Goal: Information Seeking & Learning: Learn about a topic

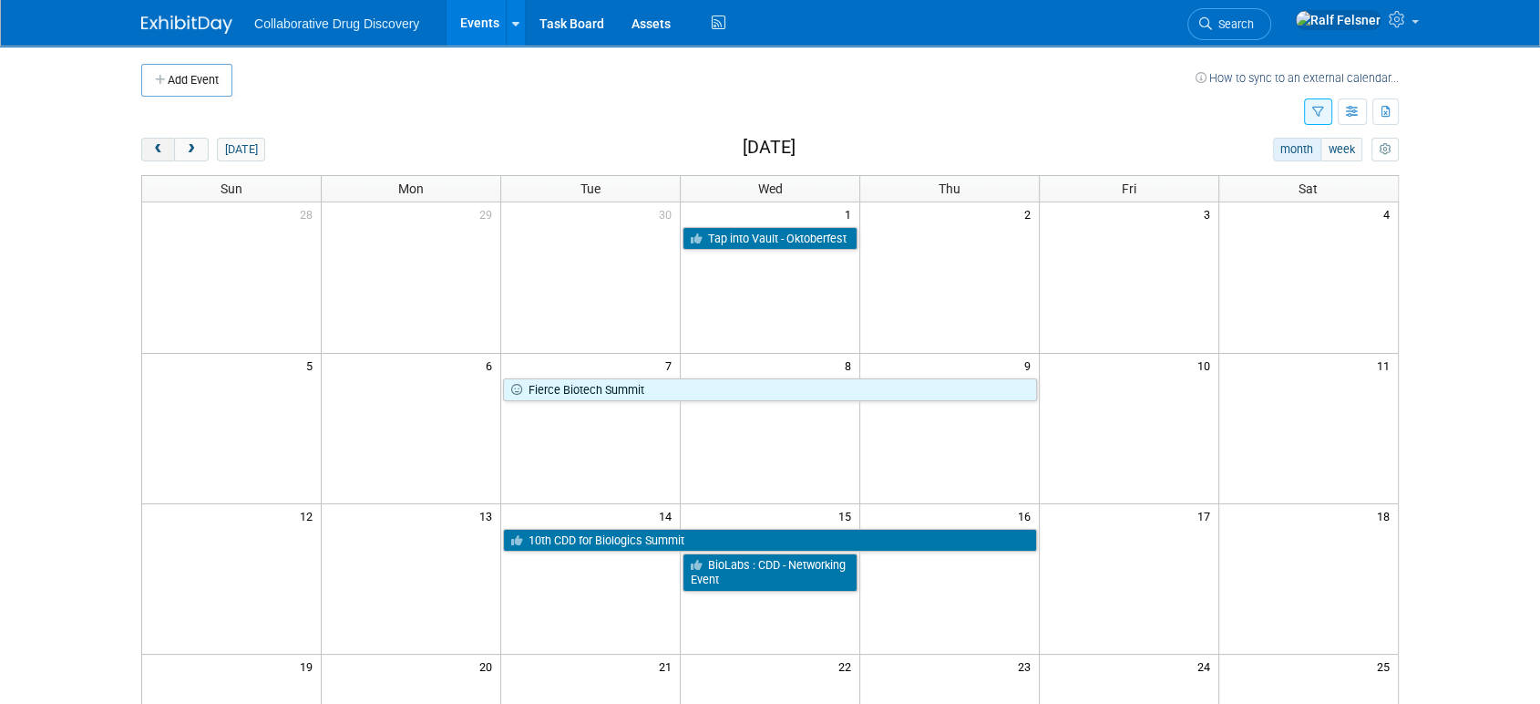
click at [157, 147] on span "prev" at bounding box center [158, 150] width 14 height 12
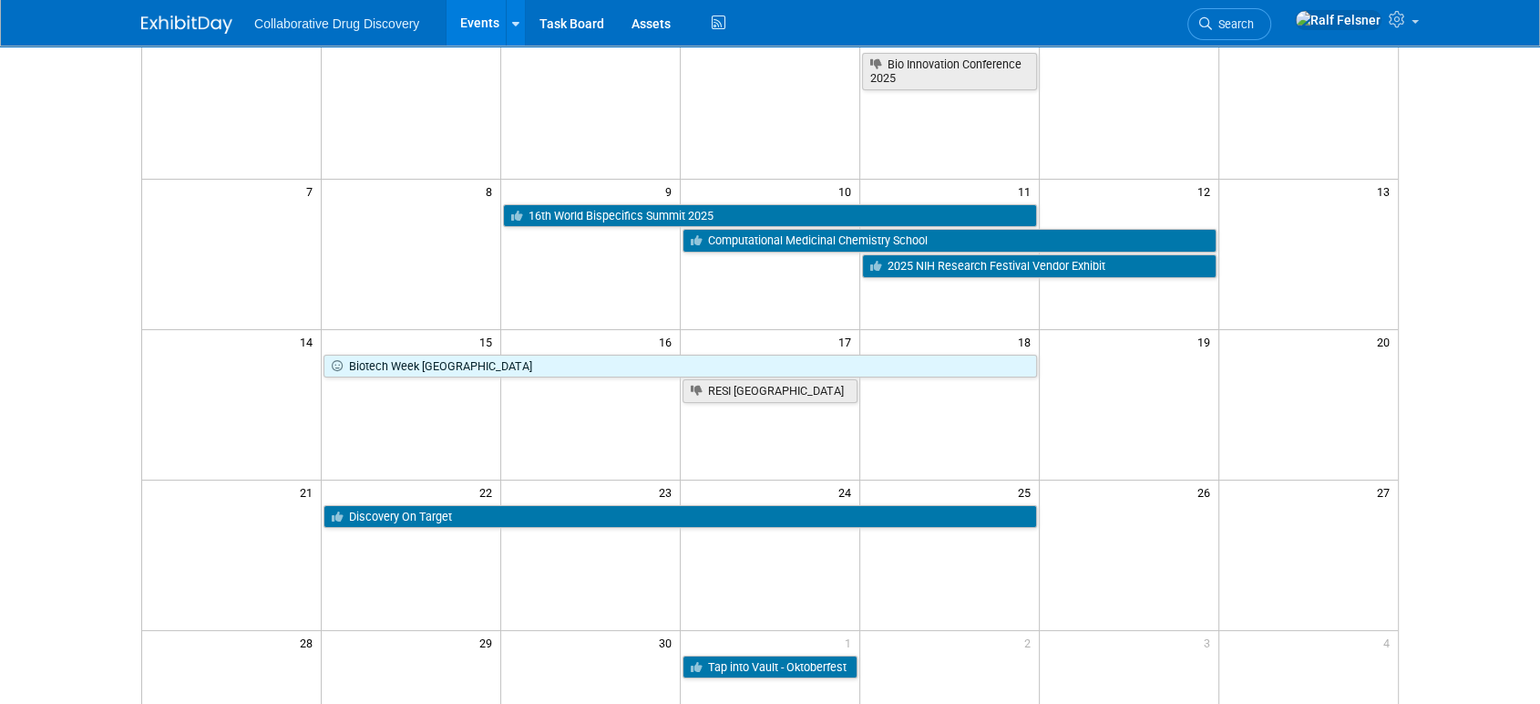
scroll to position [180, 0]
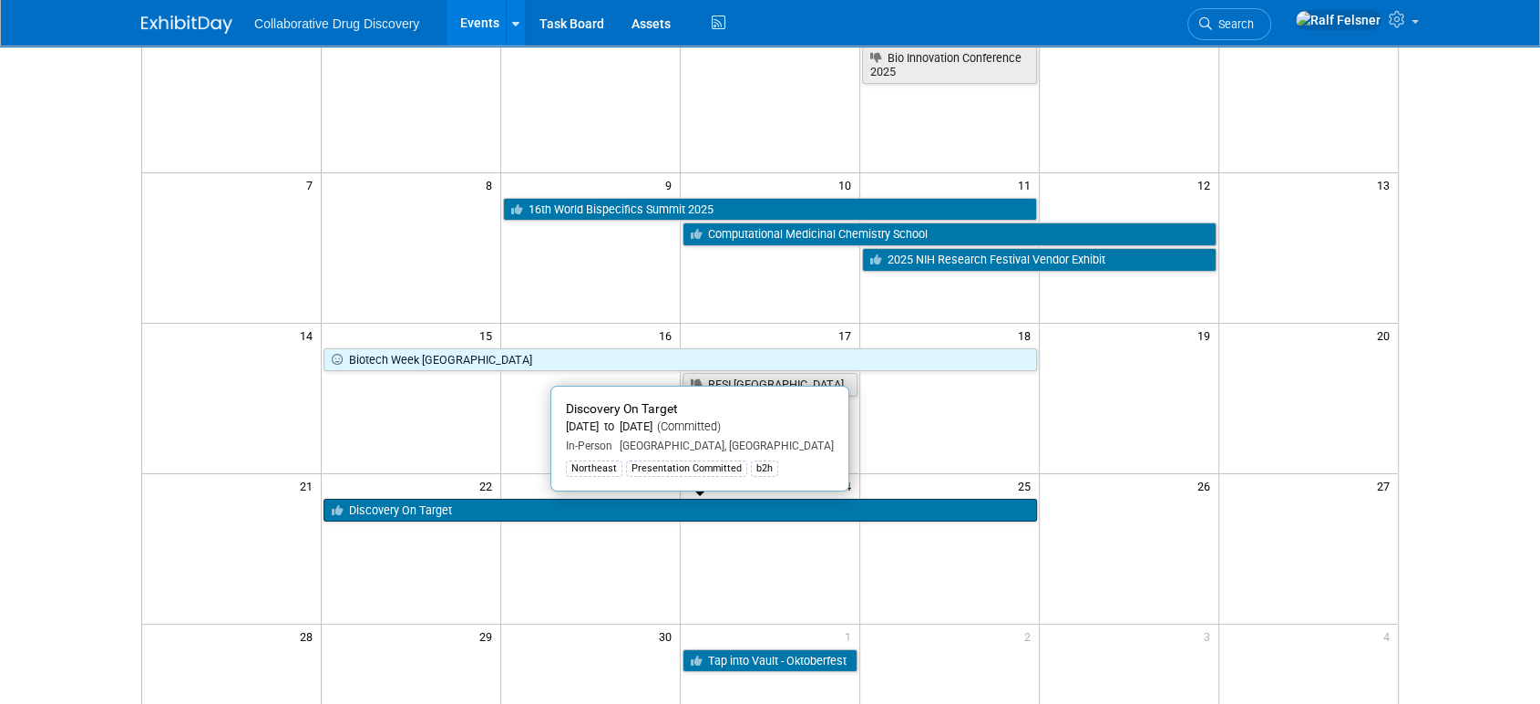
click at [531, 510] on link "Discovery On Target" at bounding box center [680, 511] width 713 height 24
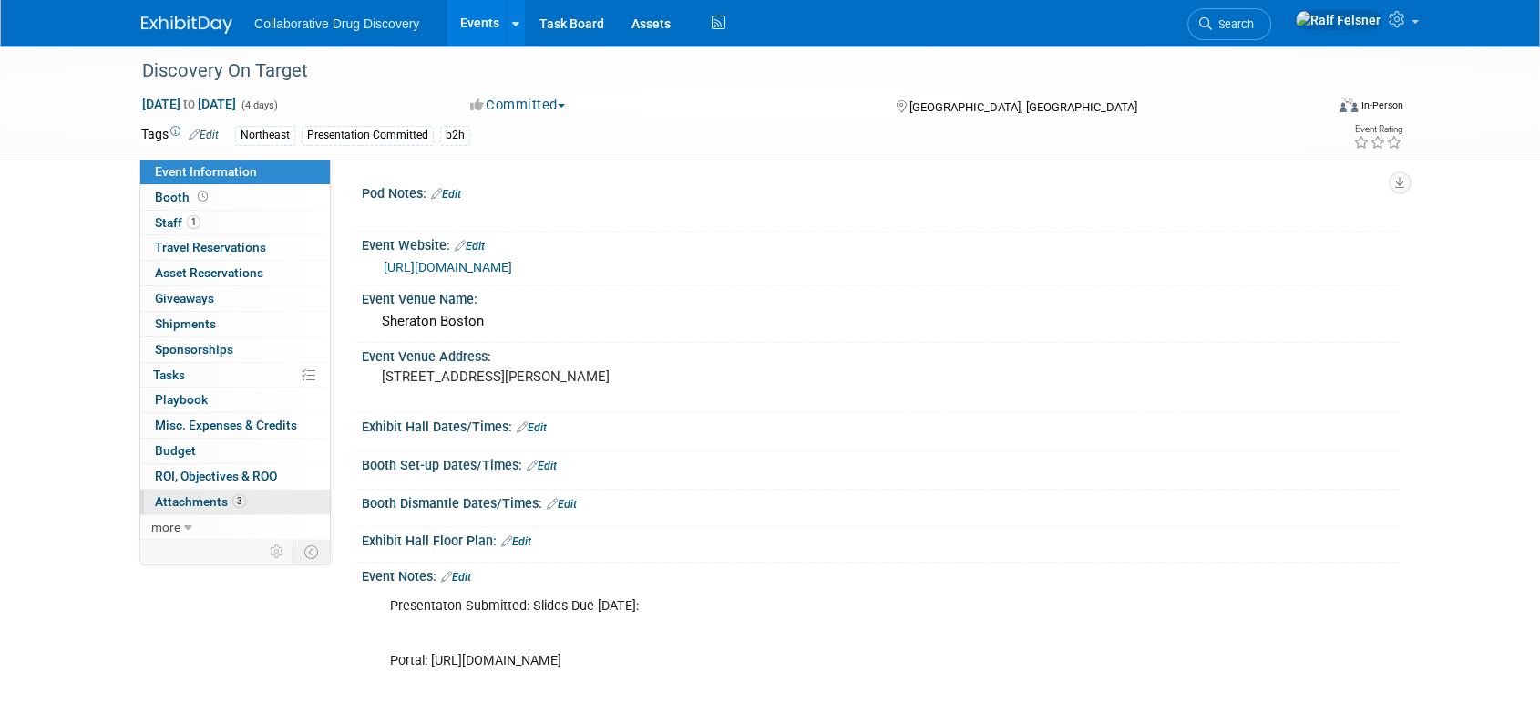
click at [190, 507] on span "Attachments 3" at bounding box center [200, 501] width 91 height 15
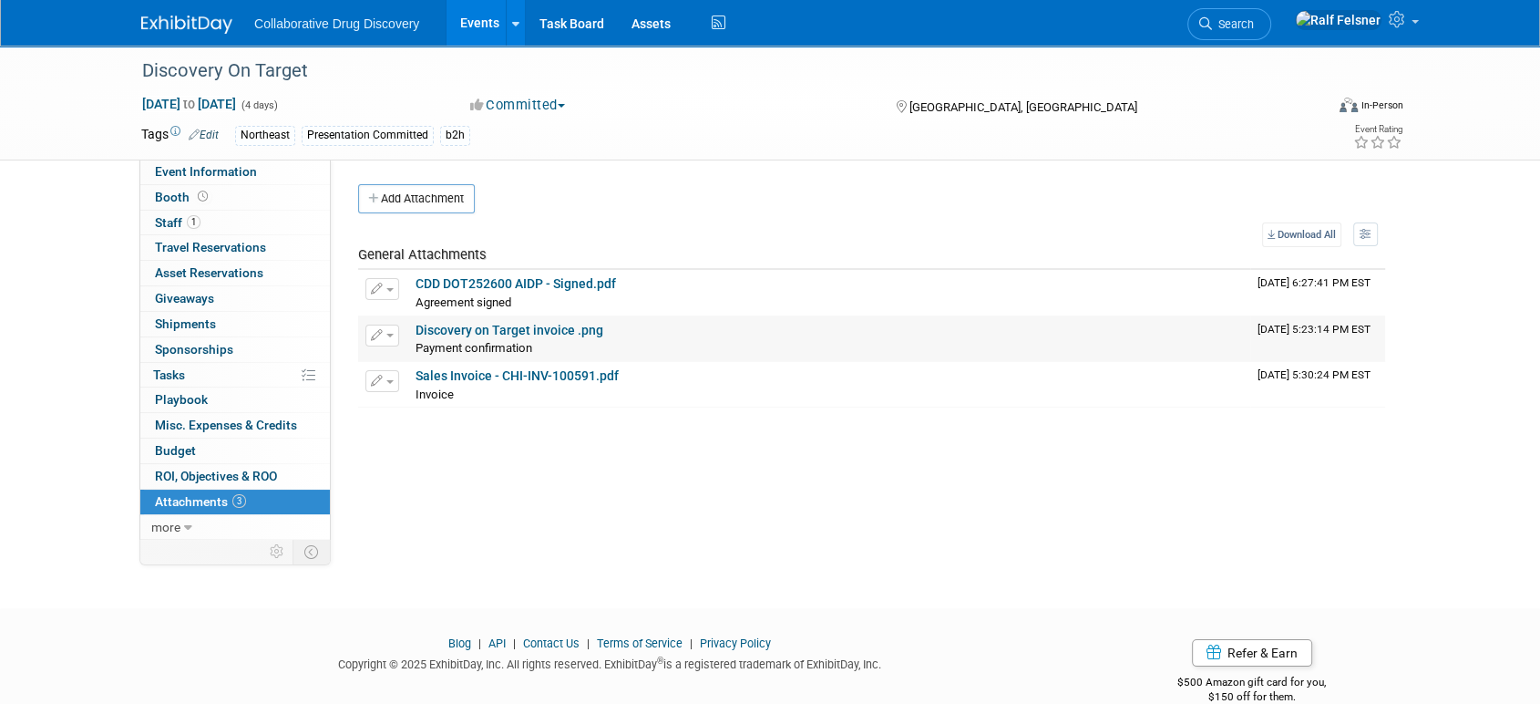
click at [446, 330] on link "Discovery on Target invoice .png" at bounding box center [510, 330] width 188 height 15
click at [481, 295] on span "Agreement signed" at bounding box center [464, 302] width 96 height 14
click at [474, 288] on link "CDD DOT252600 AIDP - Signed.pdf" at bounding box center [516, 283] width 201 height 15
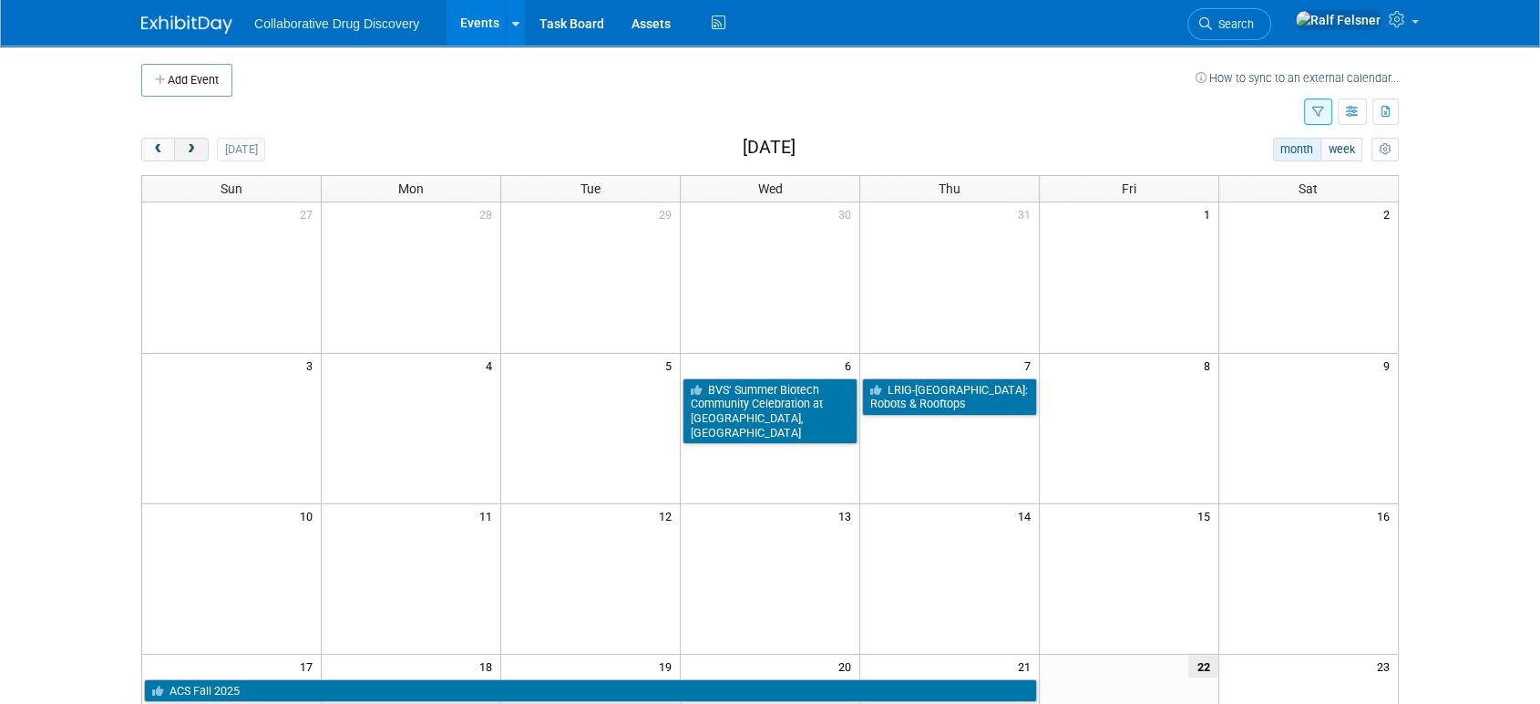
click at [193, 151] on span "next" at bounding box center [191, 150] width 14 height 12
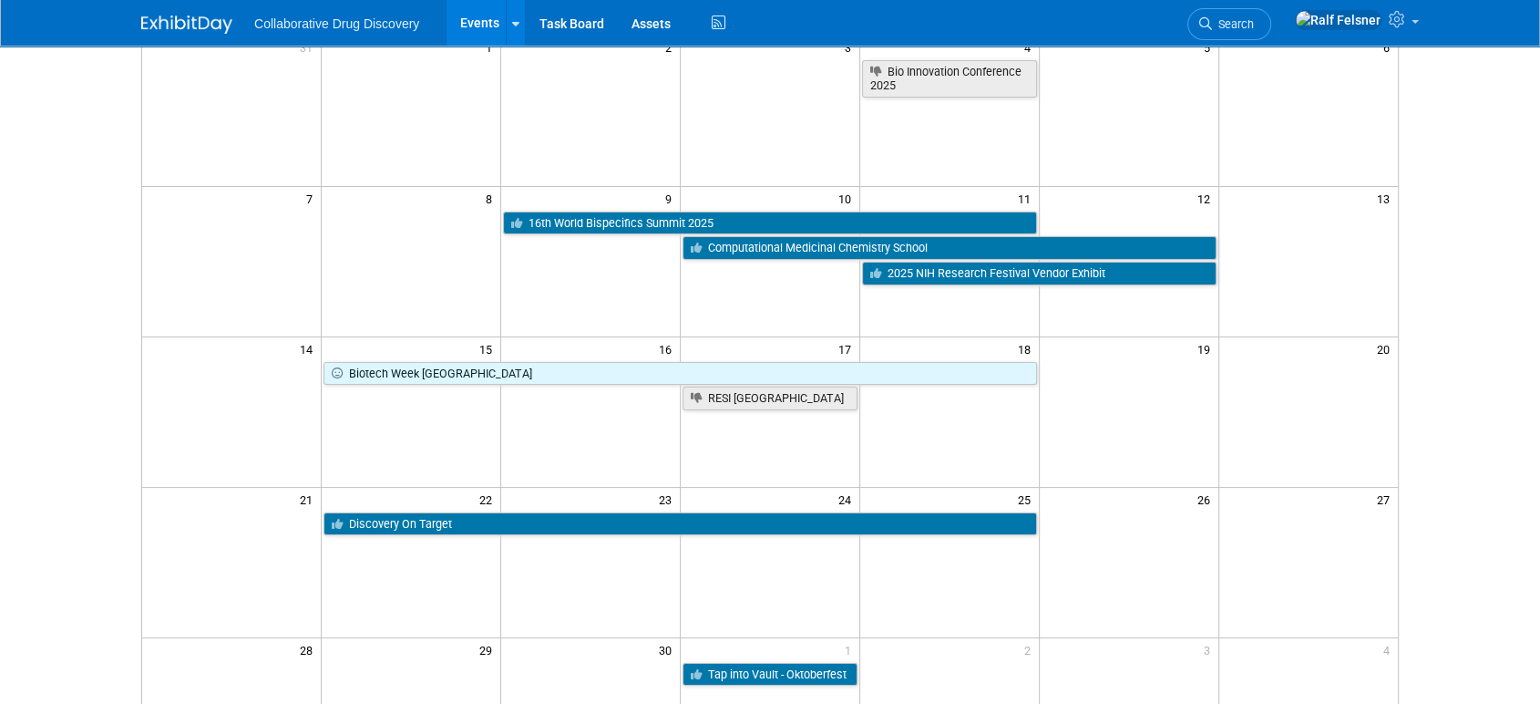
scroll to position [212, 0]
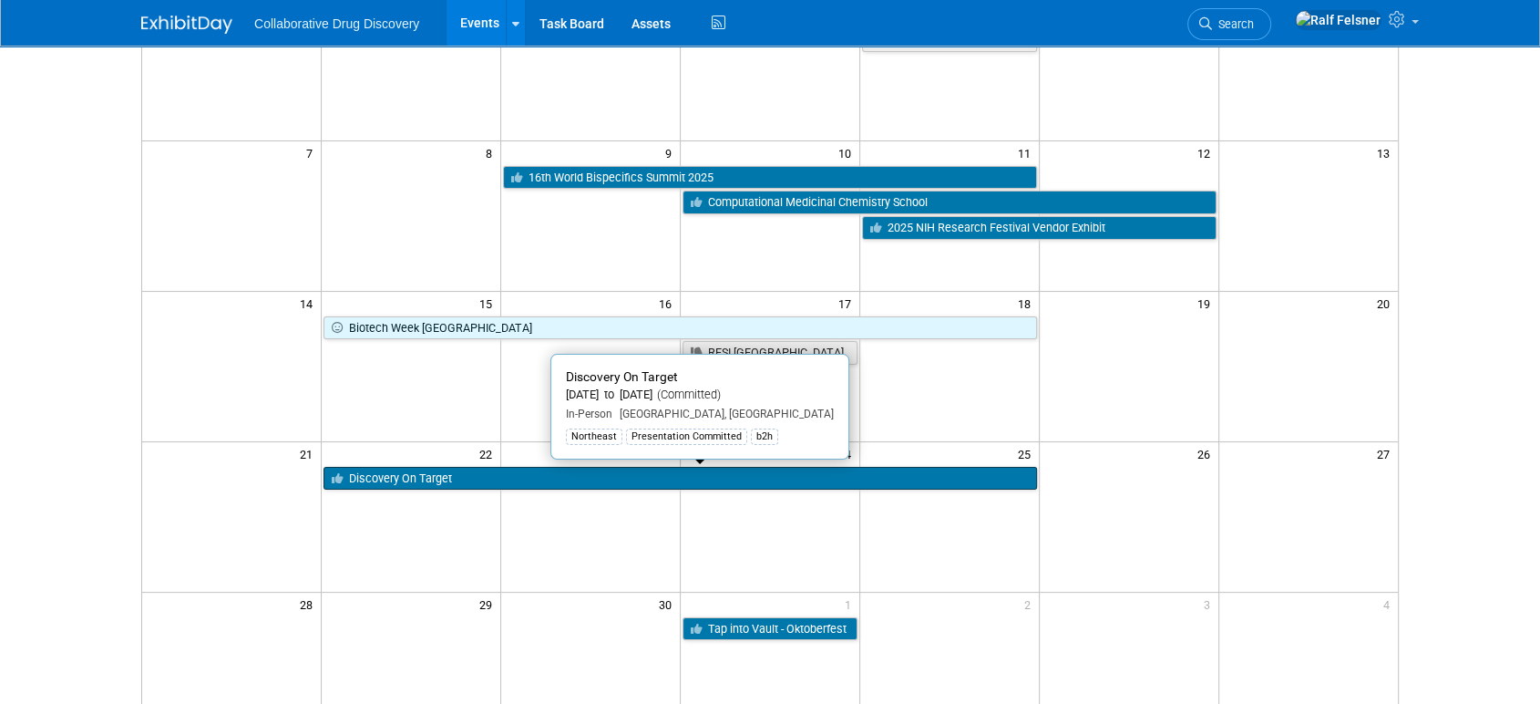
click at [612, 478] on link "Discovery On Target" at bounding box center [680, 479] width 713 height 24
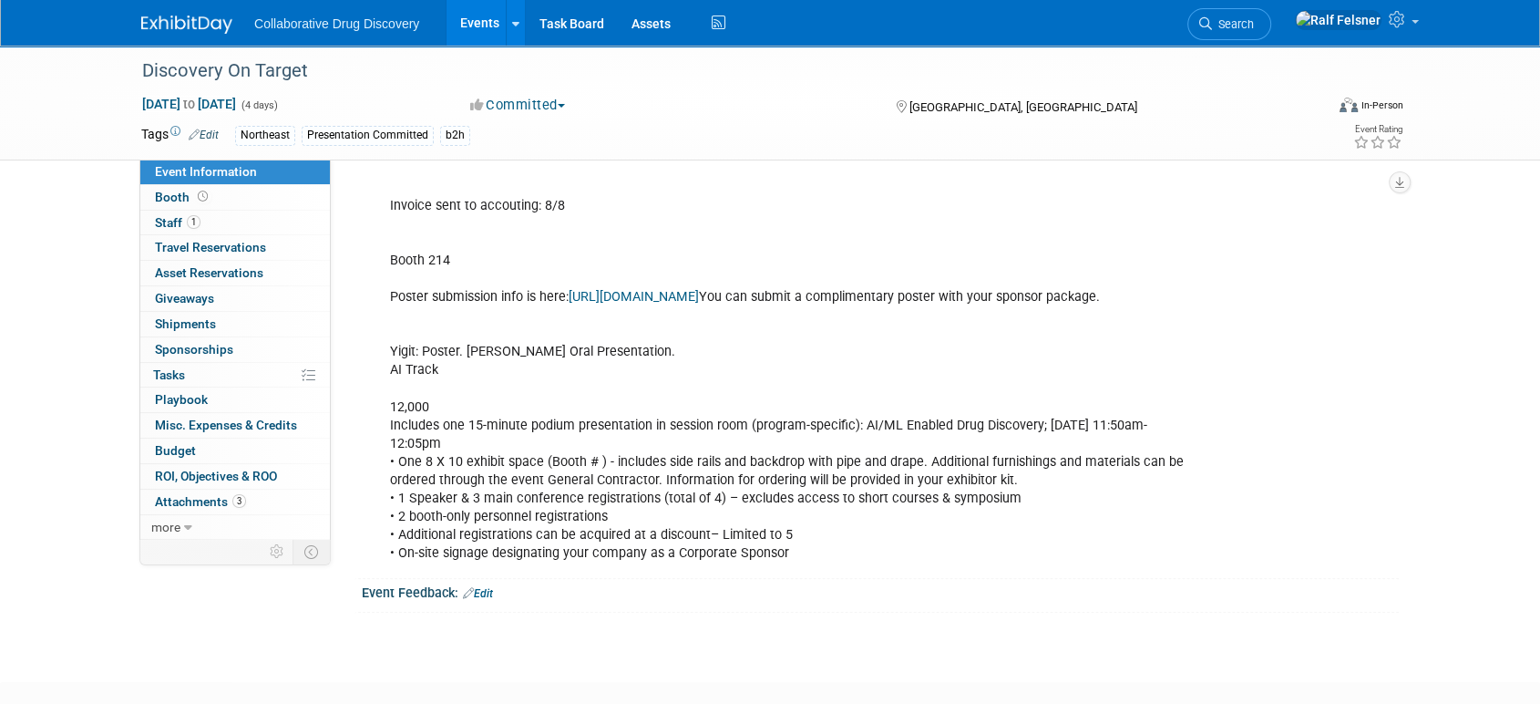
scroll to position [529, 0]
drag, startPoint x: 437, startPoint y: 514, endPoint x: 622, endPoint y: 516, distance: 184.1
click at [622, 516] on div "Presentaton Submitted: Slides Due September 1st: Portal: https://spex-cii.com/#…" at bounding box center [787, 315] width 821 height 512
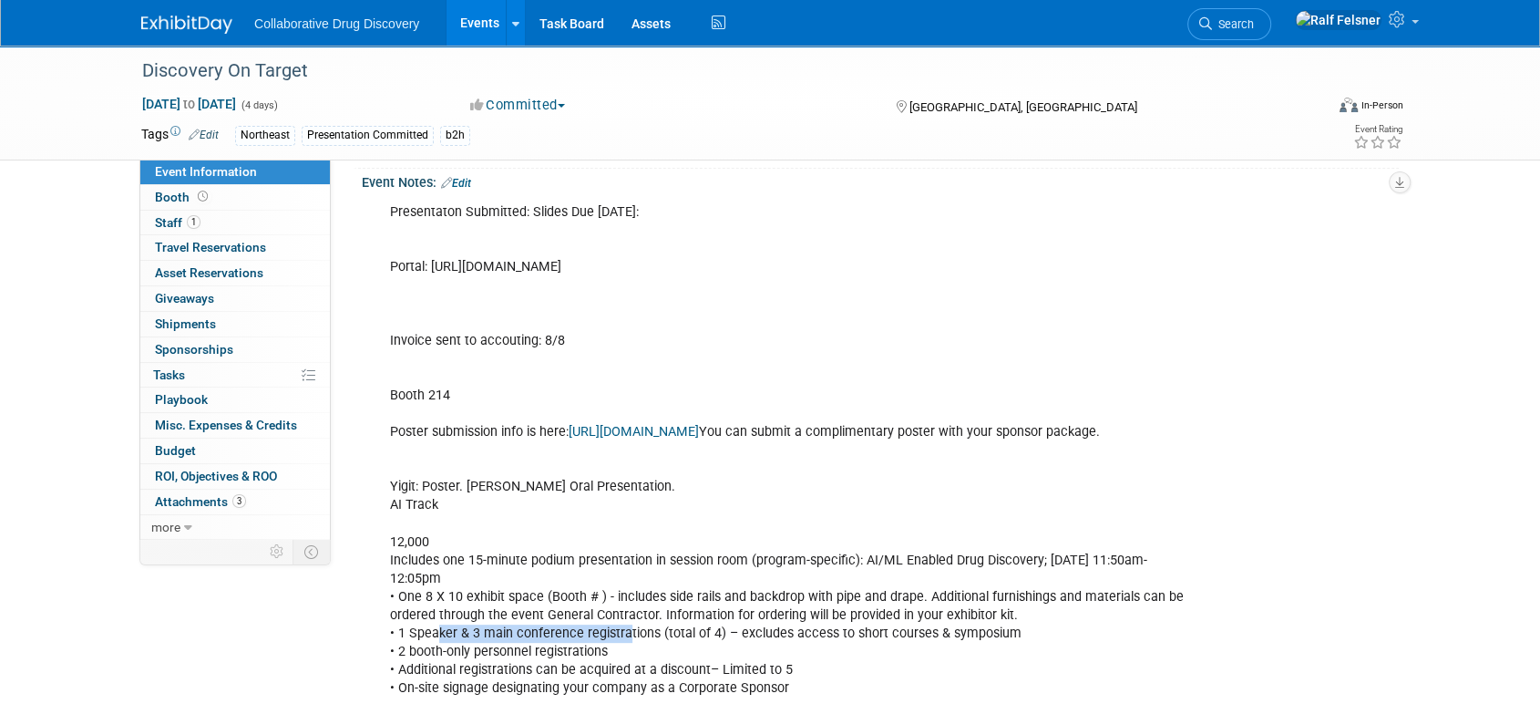
scroll to position [403, 0]
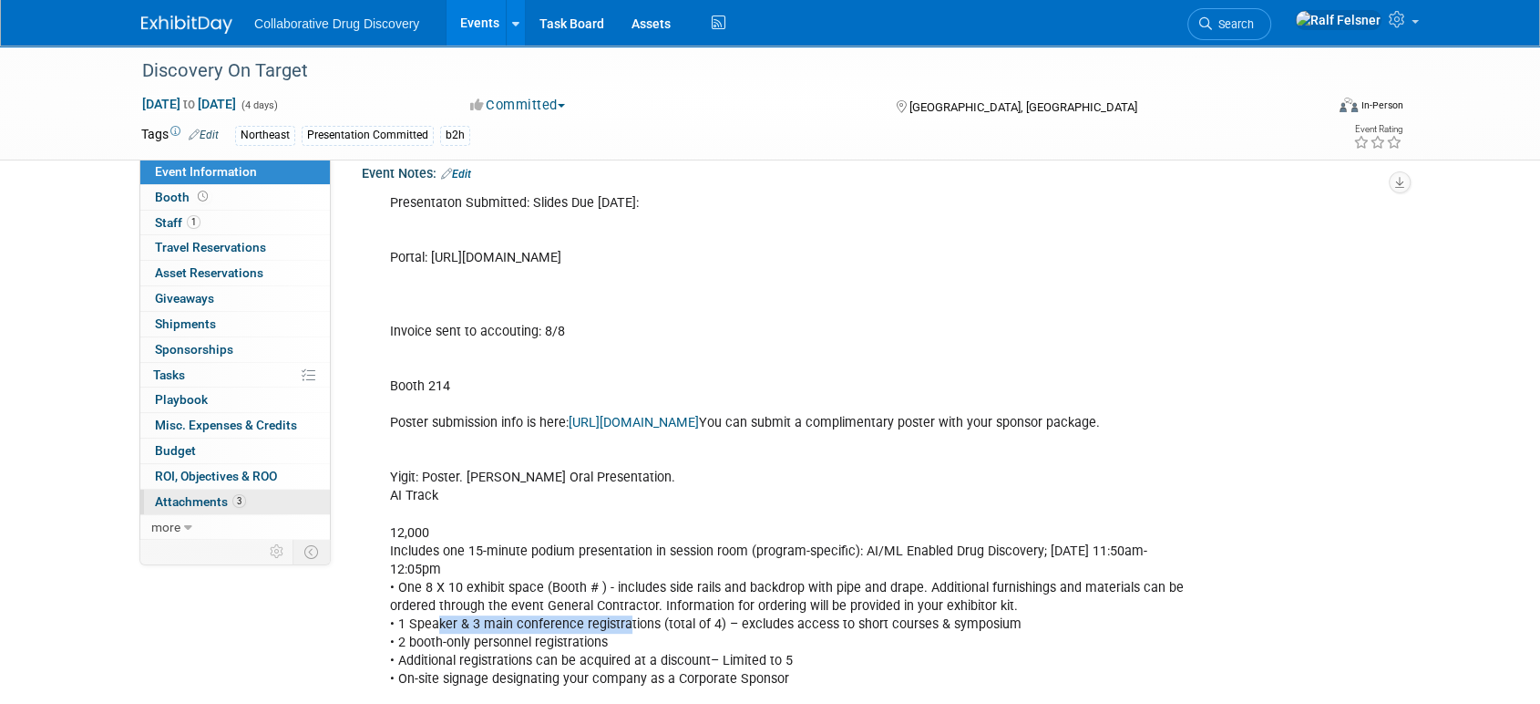
click at [209, 499] on span "Attachments 3" at bounding box center [200, 501] width 91 height 15
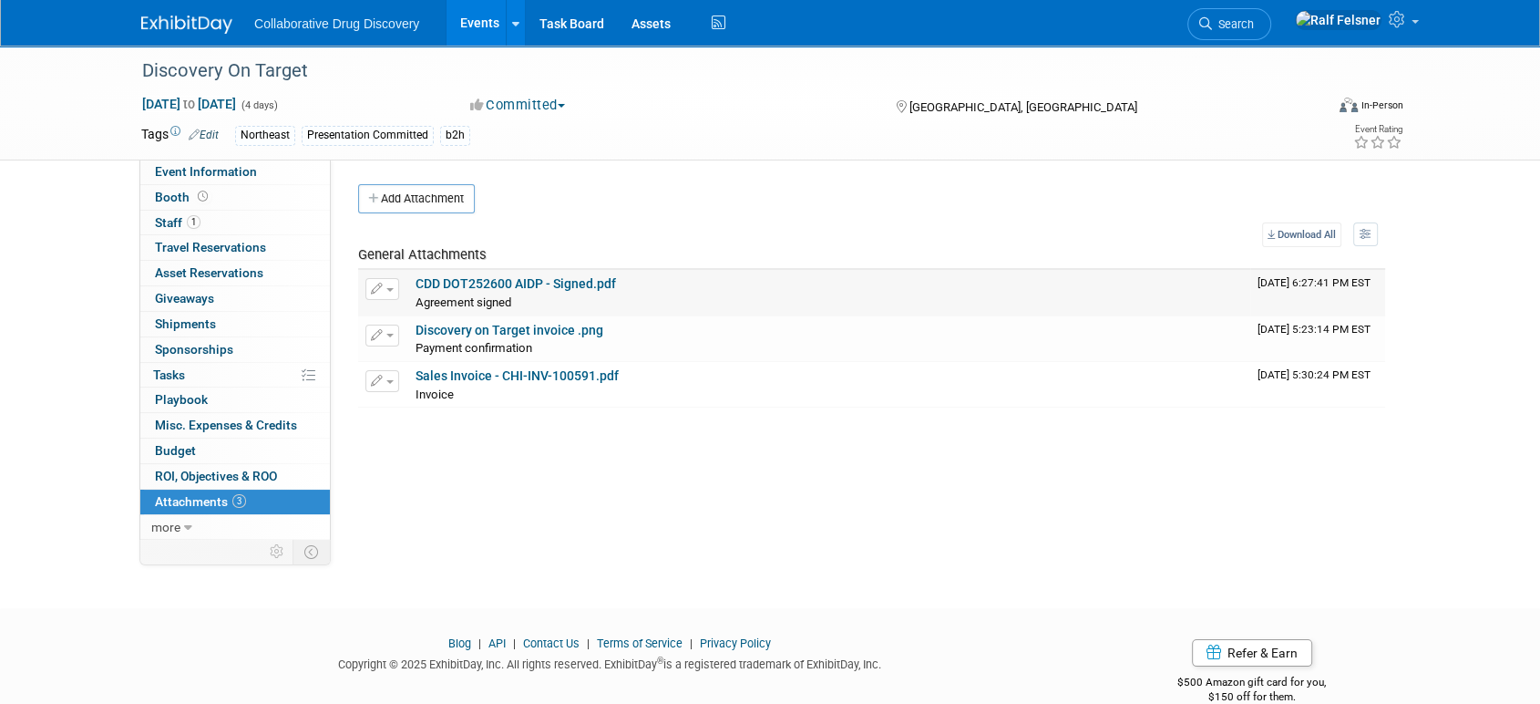
click at [487, 284] on link "CDD DOT252600 AIDP - Signed.pdf" at bounding box center [516, 283] width 201 height 15
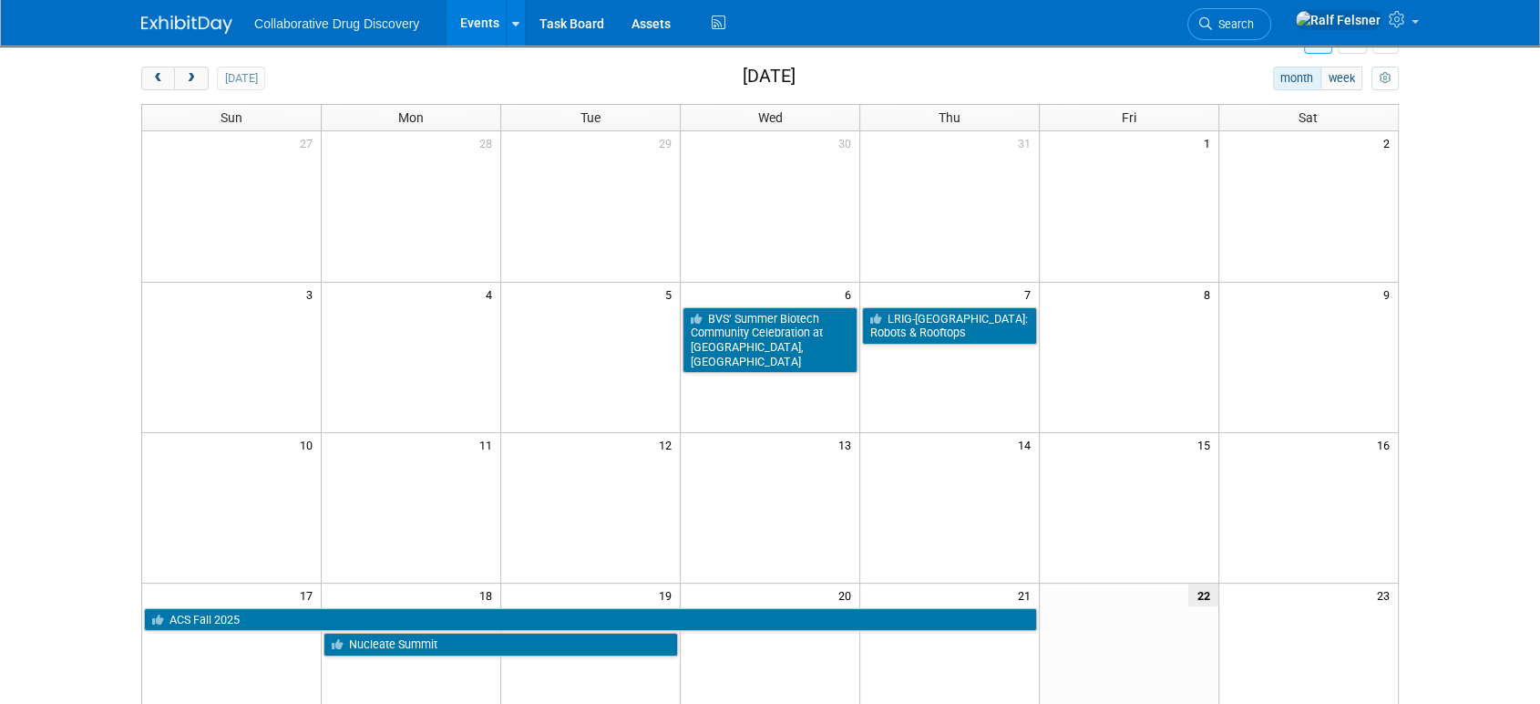
scroll to position [92, 0]
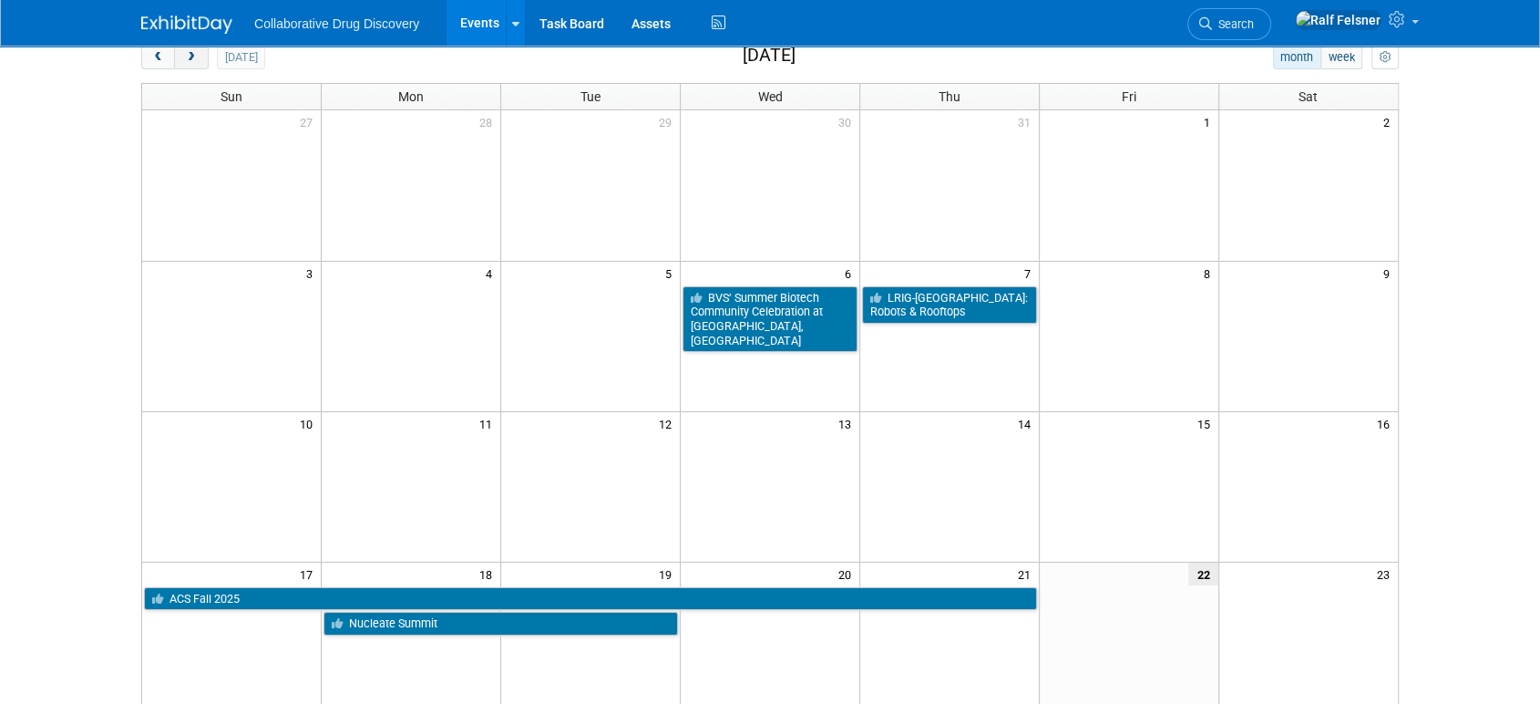
click at [187, 62] on button "next" at bounding box center [191, 58] width 34 height 24
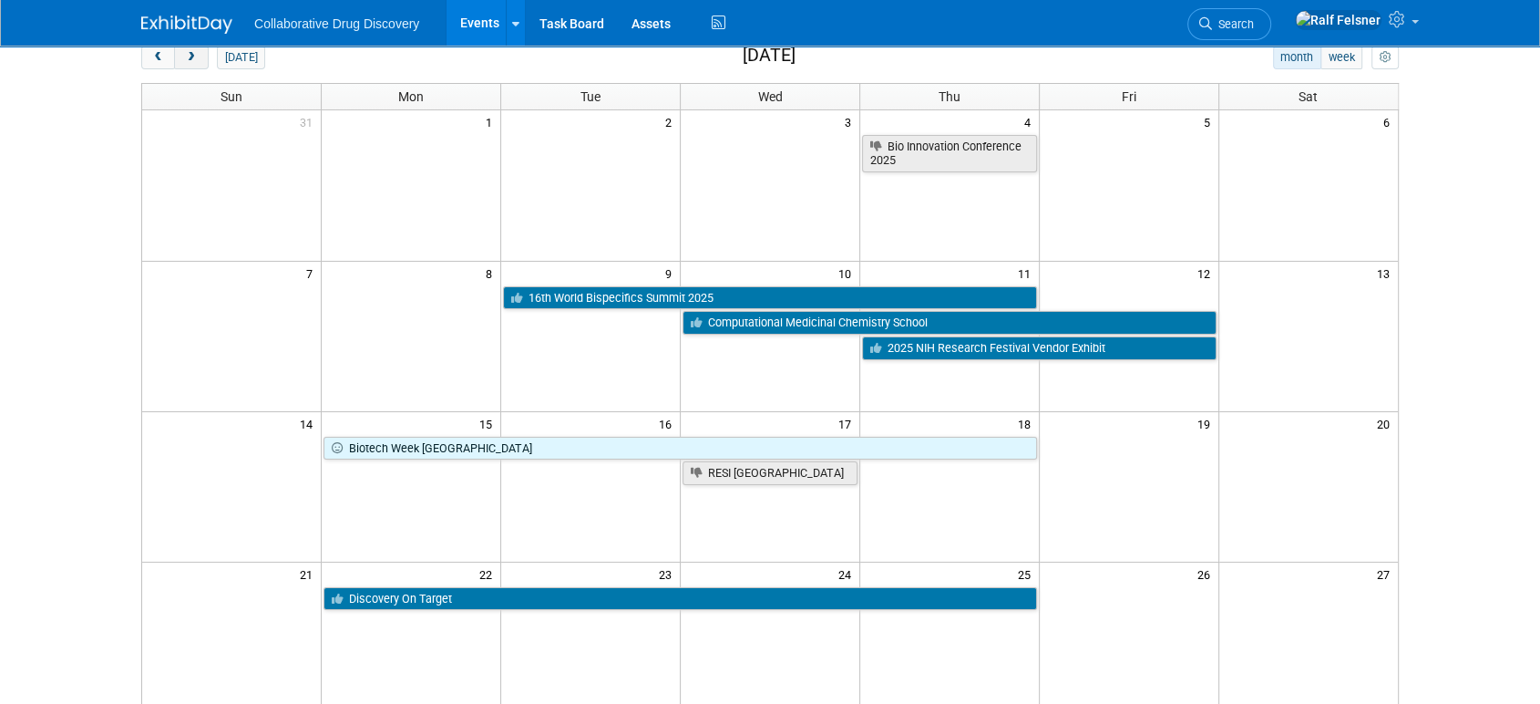
click at [187, 62] on button "next" at bounding box center [191, 58] width 34 height 24
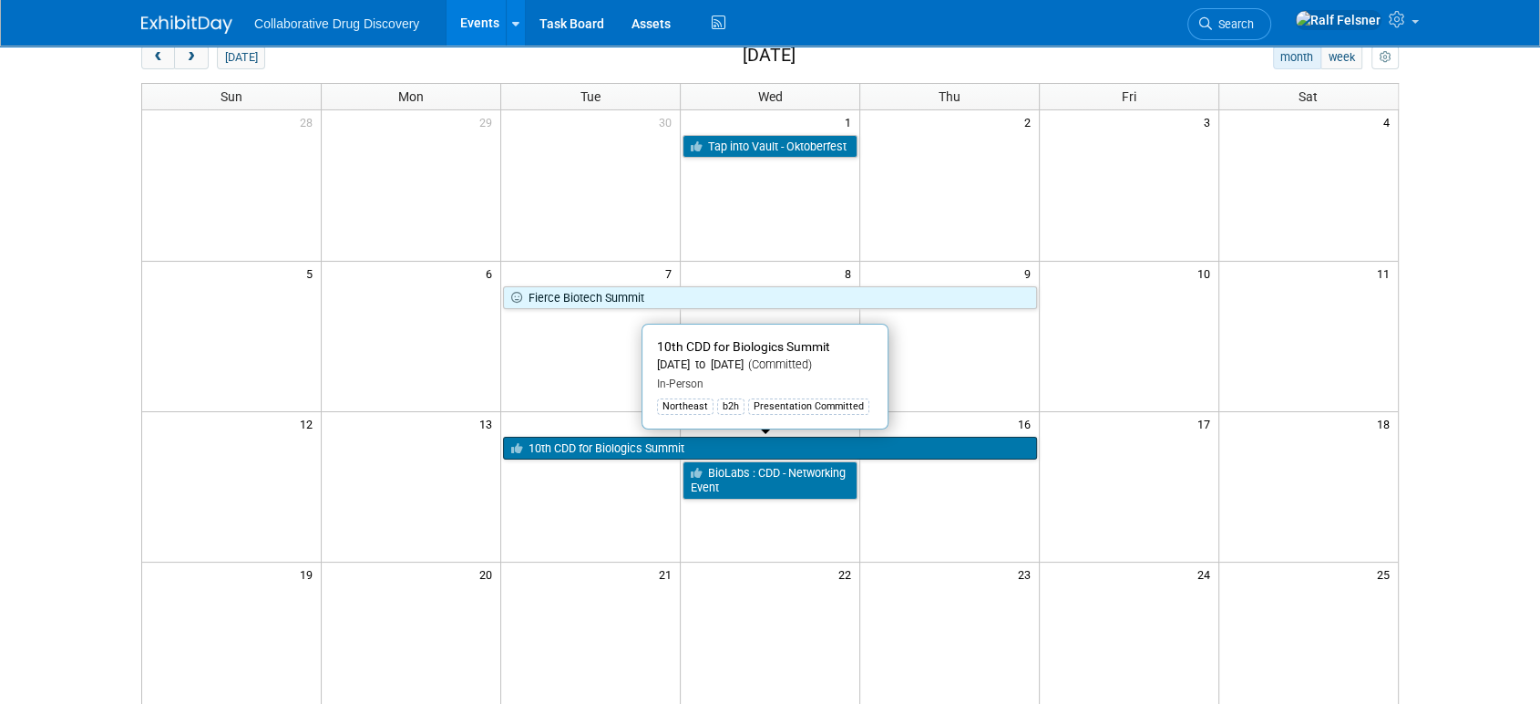
click at [616, 453] on link "10th CDD for Biologics Summit" at bounding box center [770, 449] width 534 height 24
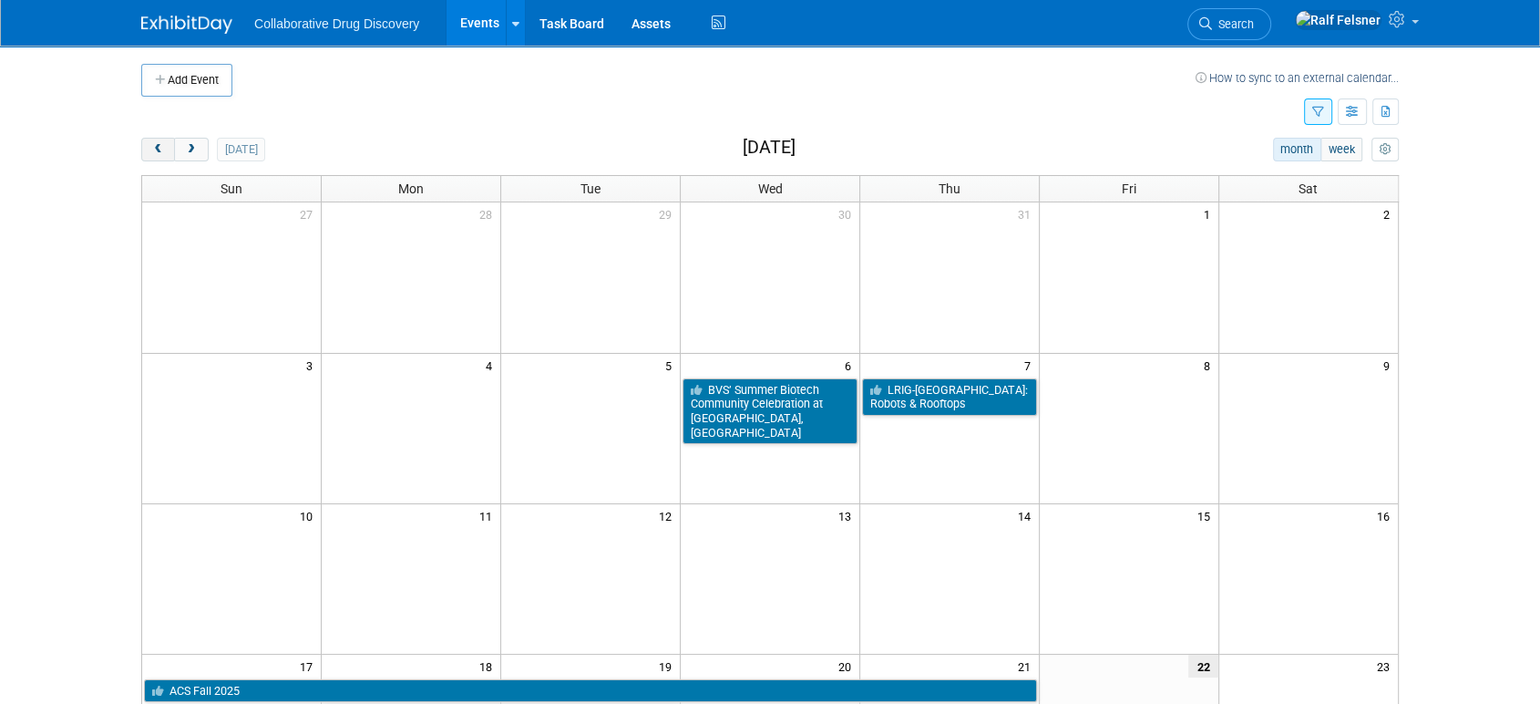
click at [149, 149] on button "prev" at bounding box center [158, 150] width 34 height 24
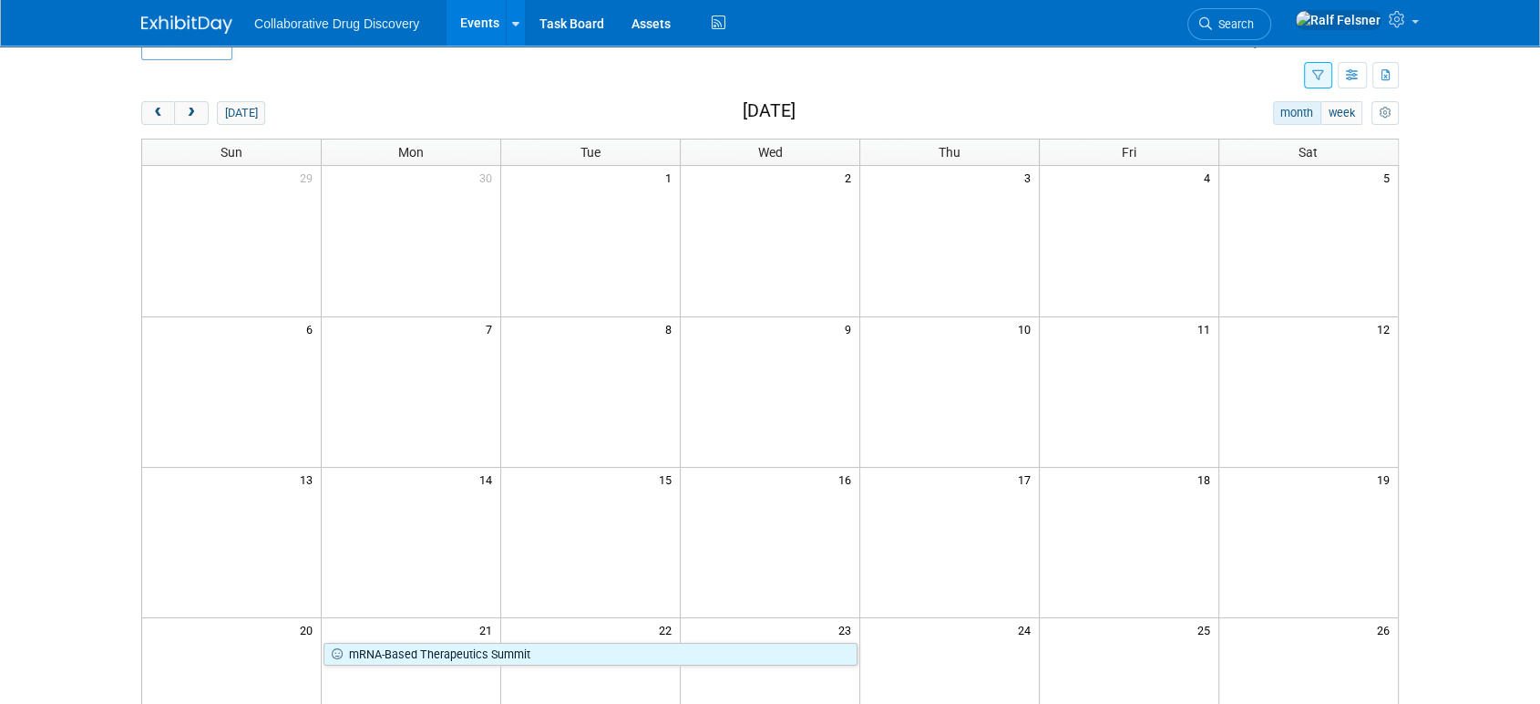
scroll to position [36, 0]
click at [189, 120] on button "next" at bounding box center [191, 113] width 34 height 24
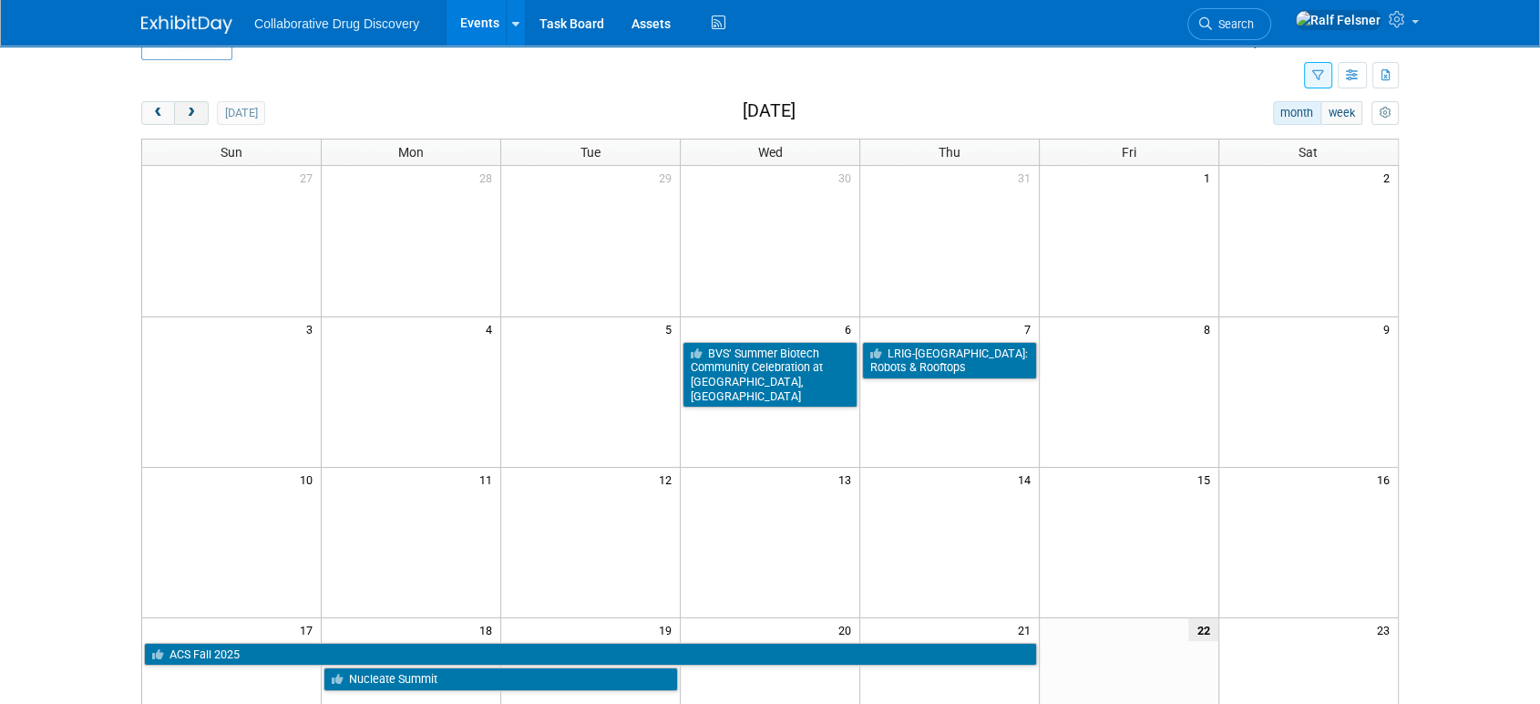
click at [189, 120] on button "next" at bounding box center [191, 113] width 34 height 24
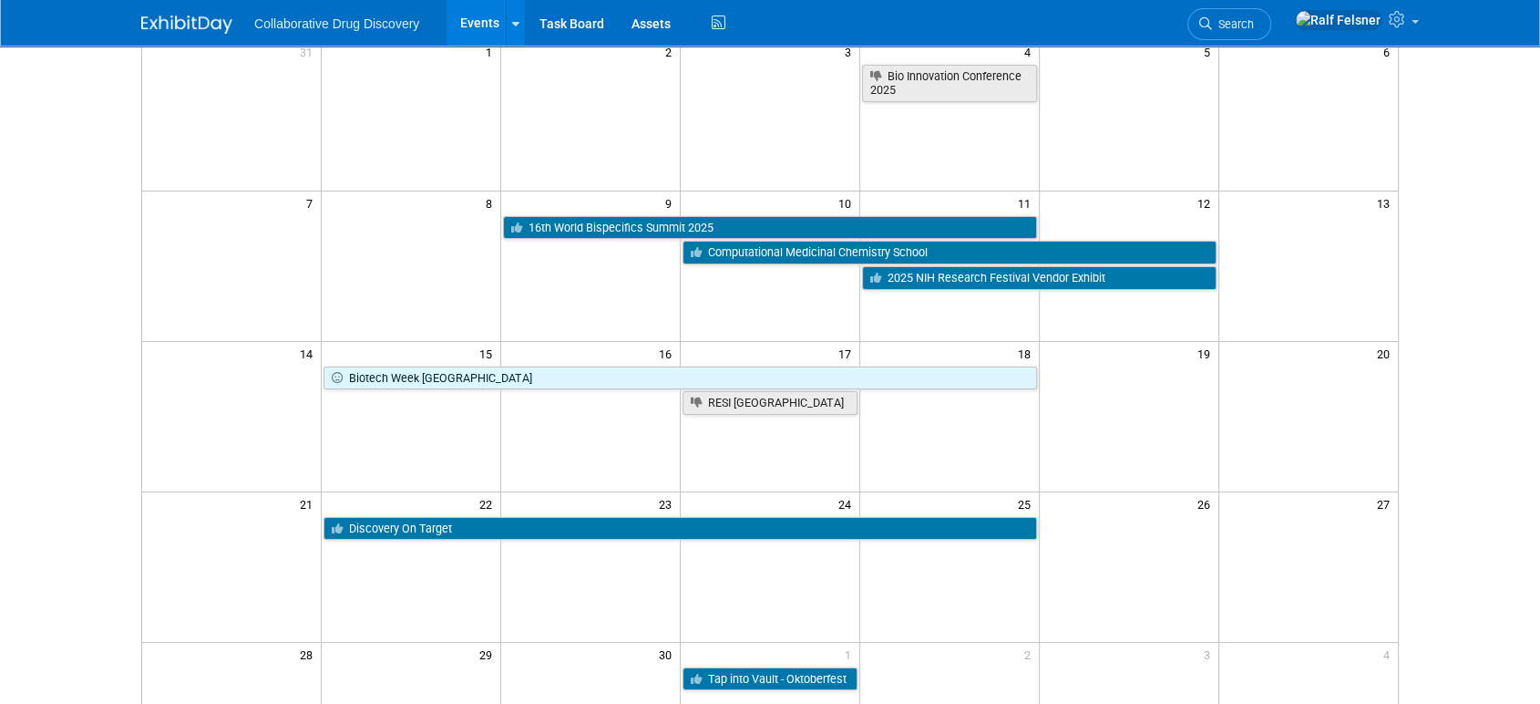
scroll to position [165, 0]
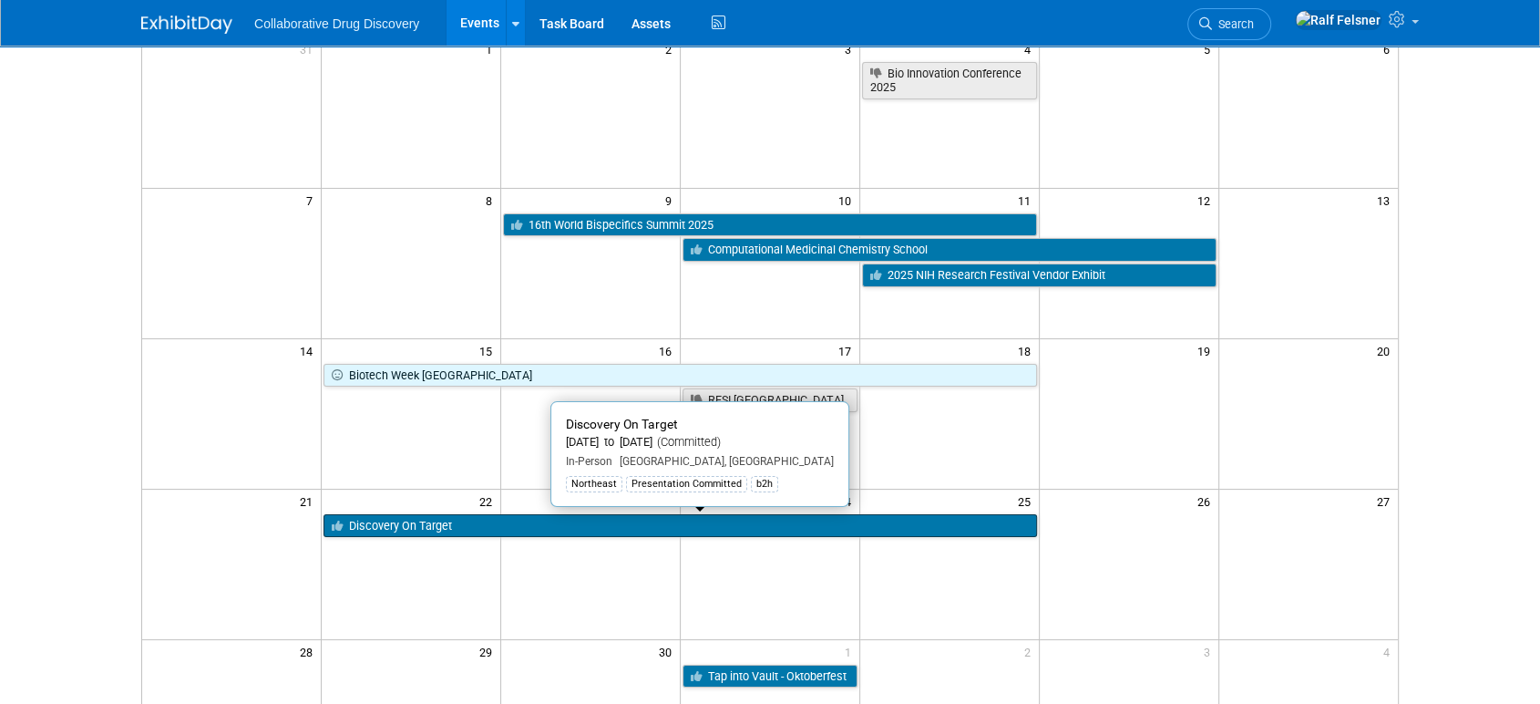
click at [561, 523] on link "Discovery On Target" at bounding box center [680, 526] width 713 height 24
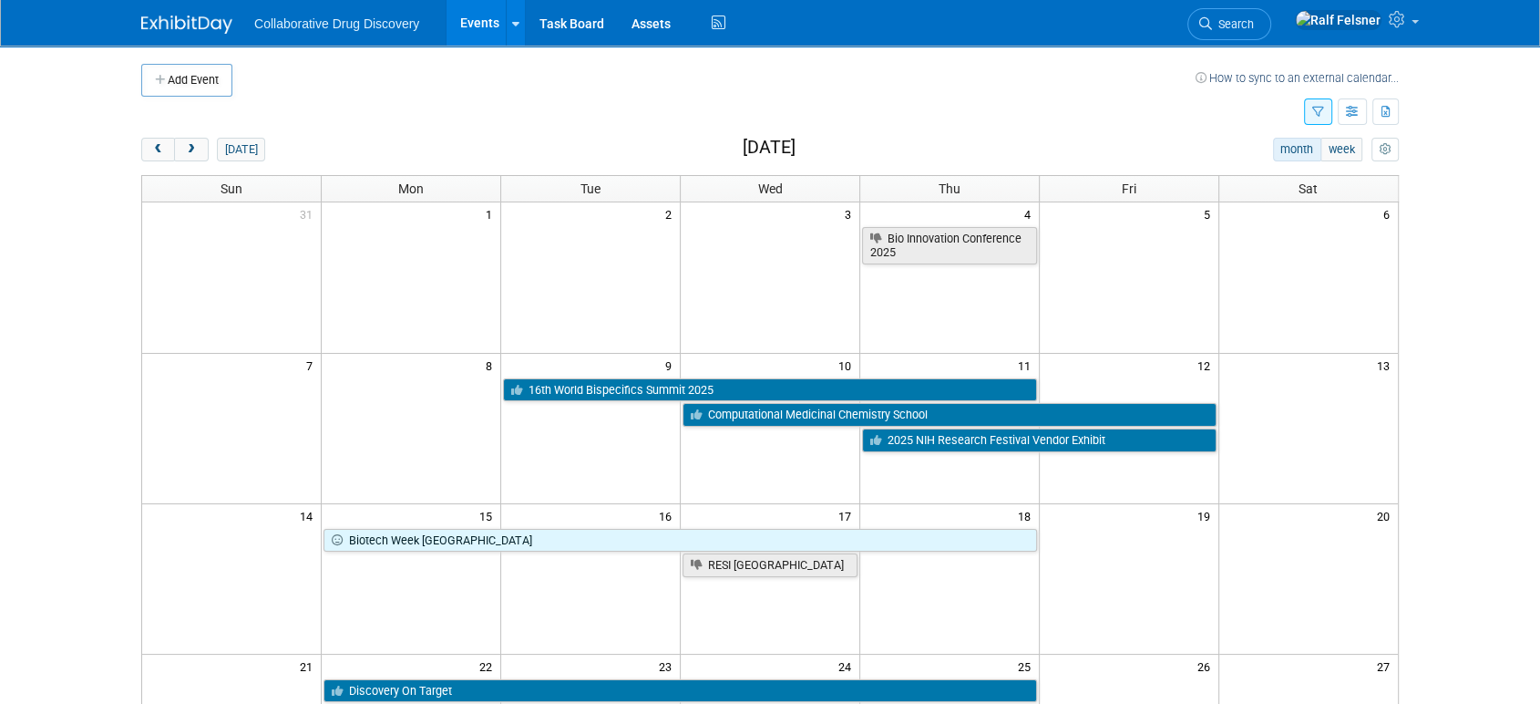
scroll to position [2, 0]
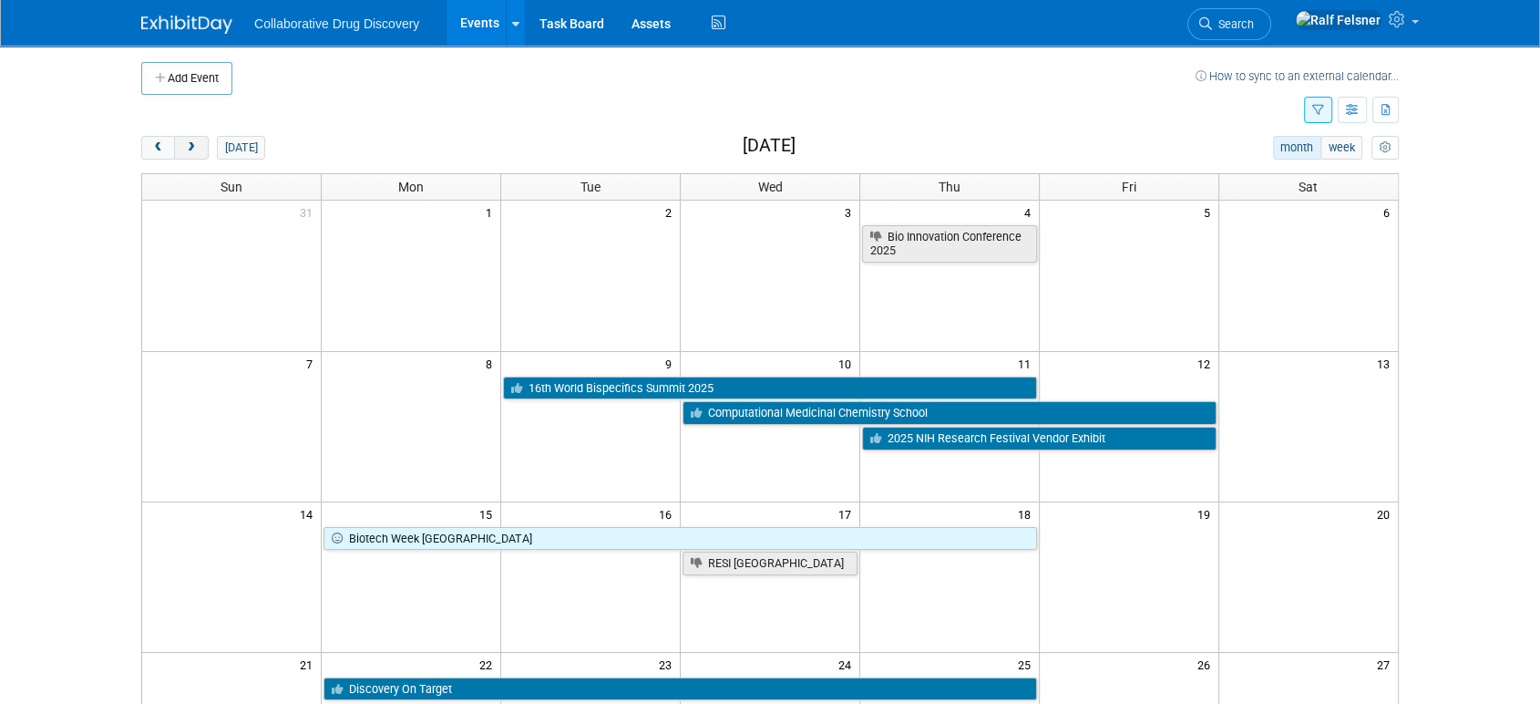
click at [191, 142] on span "next" at bounding box center [191, 148] width 14 height 12
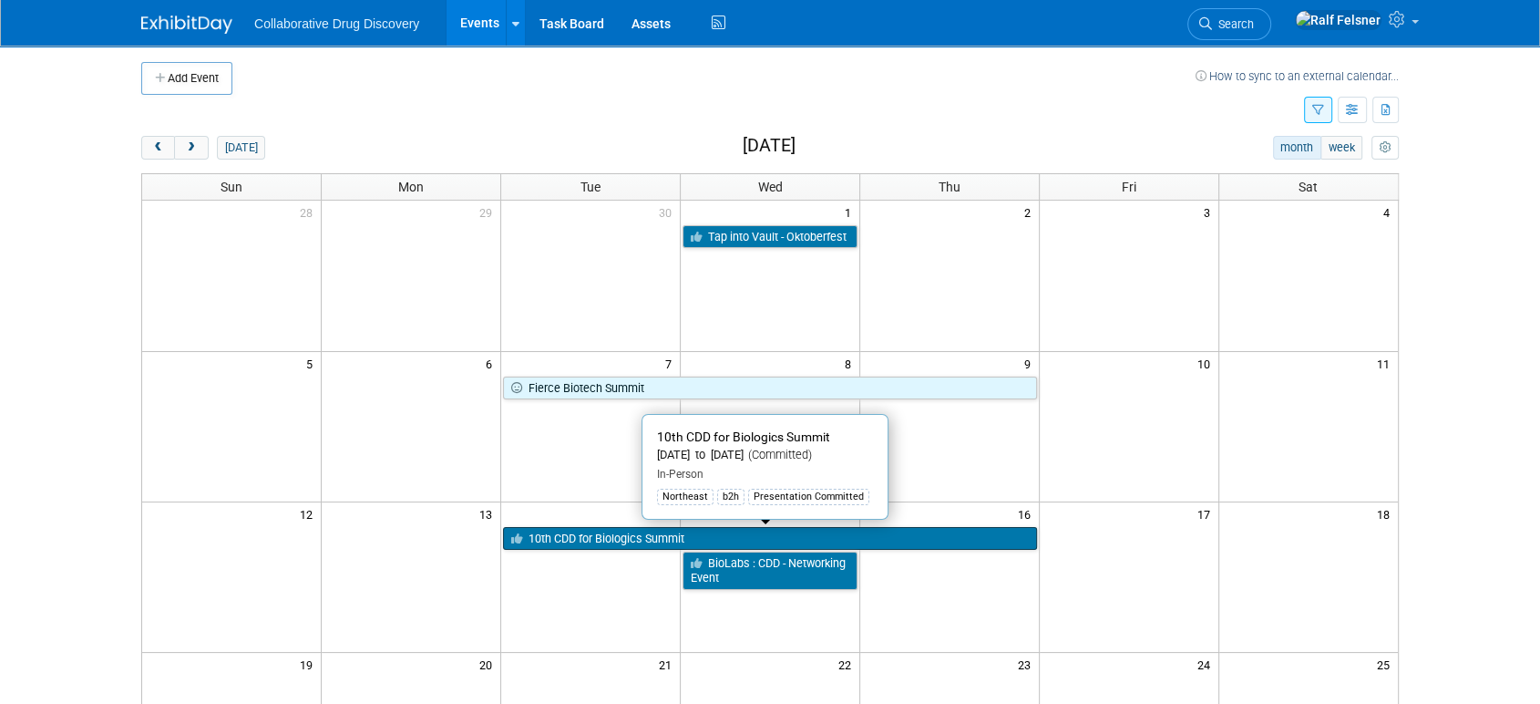
click at [612, 537] on link "10th CDD for Biologics Summit" at bounding box center [770, 539] width 534 height 24
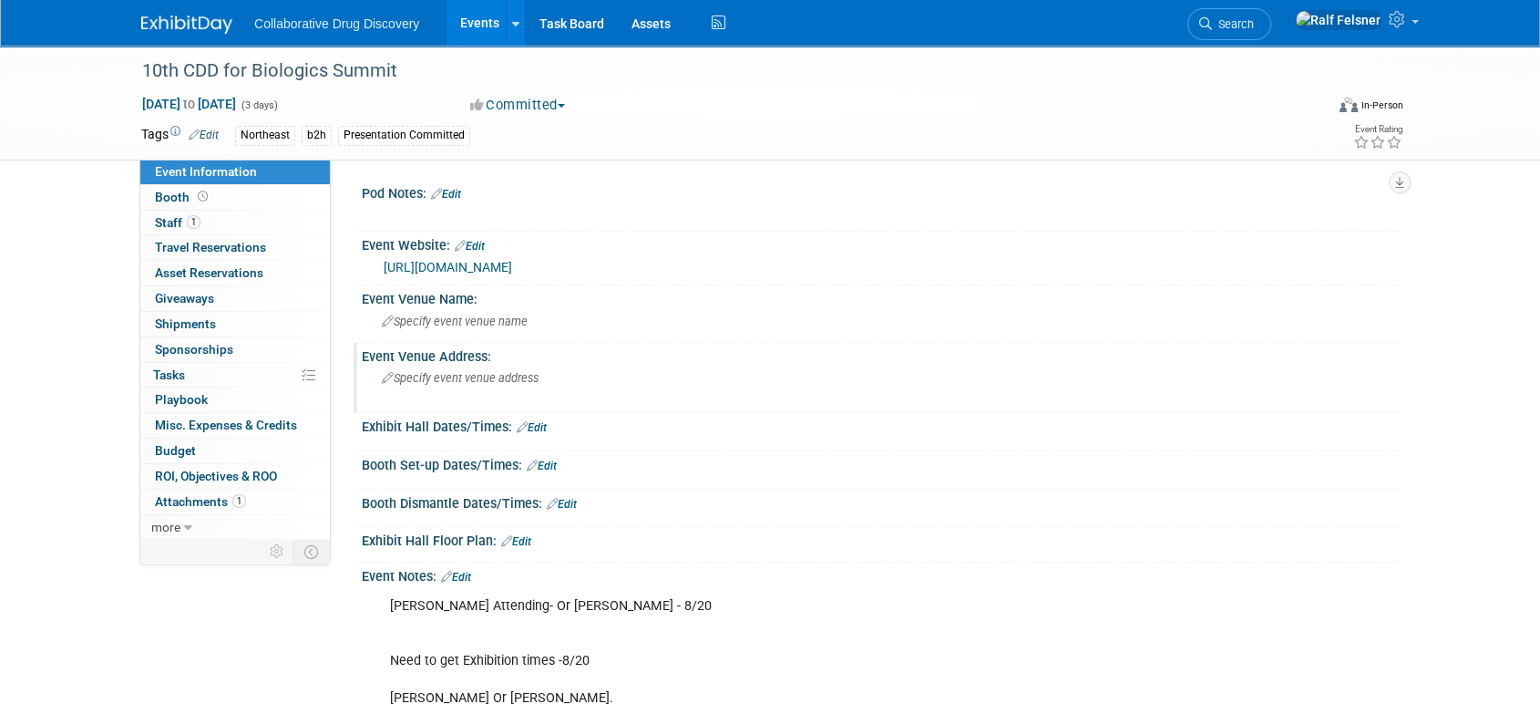
click at [515, 403] on div "Specify event venue address" at bounding box center [578, 385] width 405 height 42
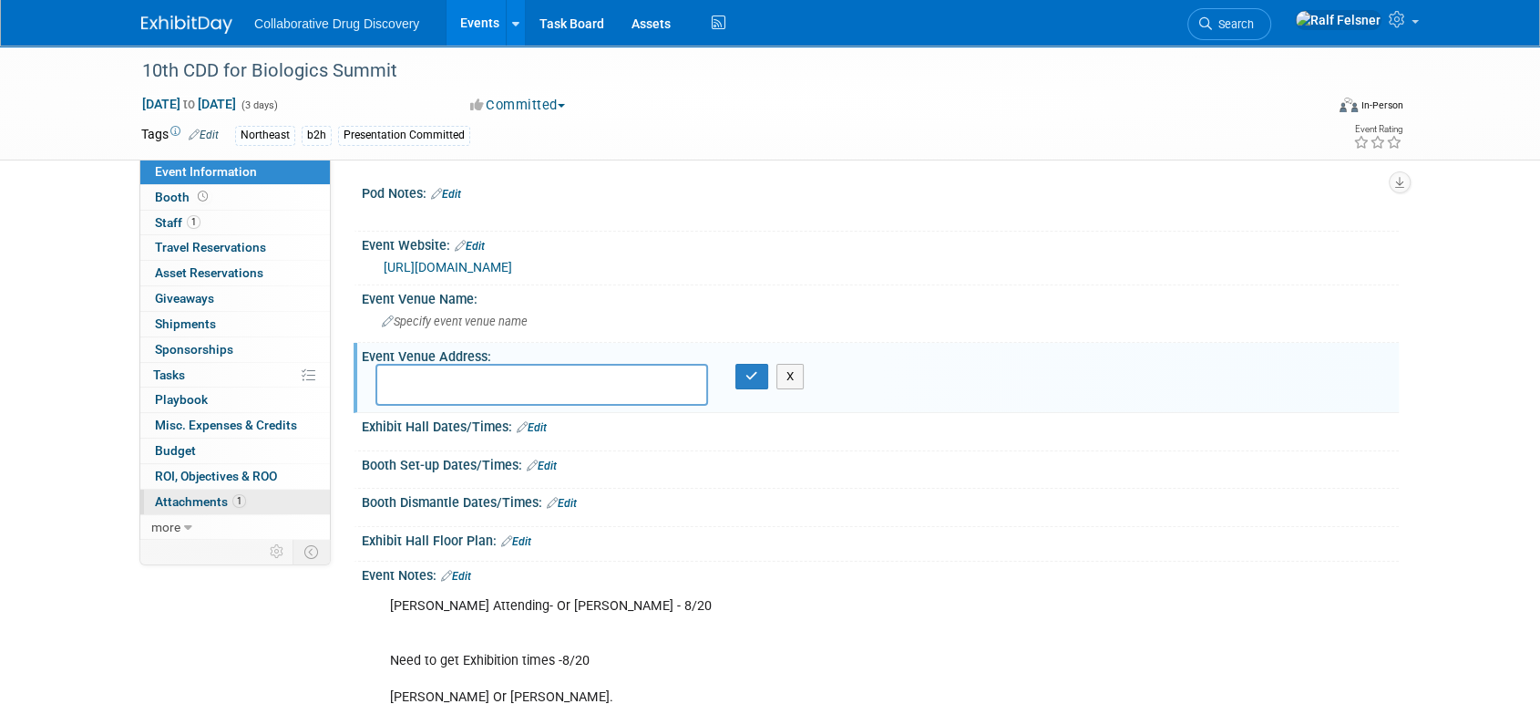
click at [196, 494] on span "Attachments 1" at bounding box center [200, 501] width 91 height 15
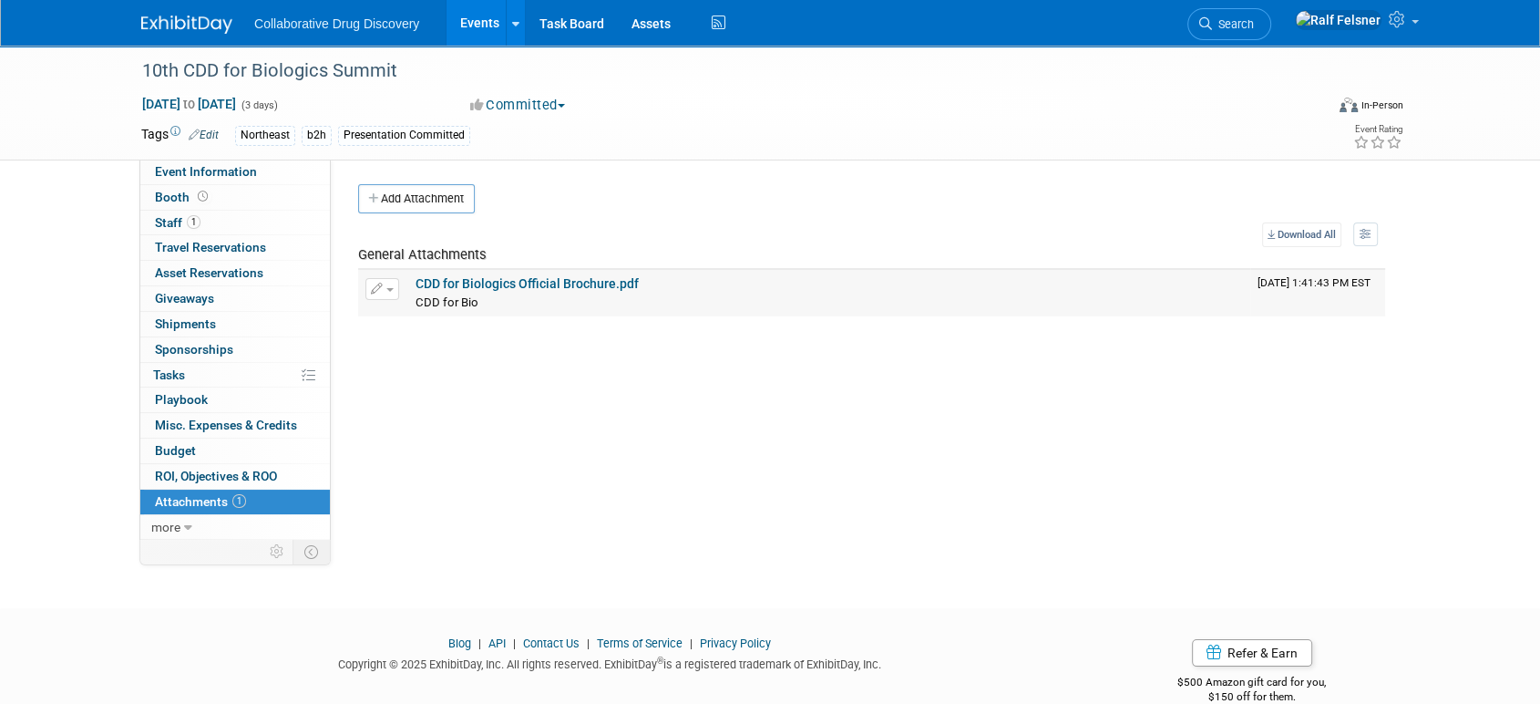
click at [510, 278] on link "CDD for Biologics Official Brochure.pdf" at bounding box center [527, 283] width 223 height 15
click at [170, 217] on span "Staff 1" at bounding box center [178, 222] width 46 height 15
